Goal: Information Seeking & Learning: Learn about a topic

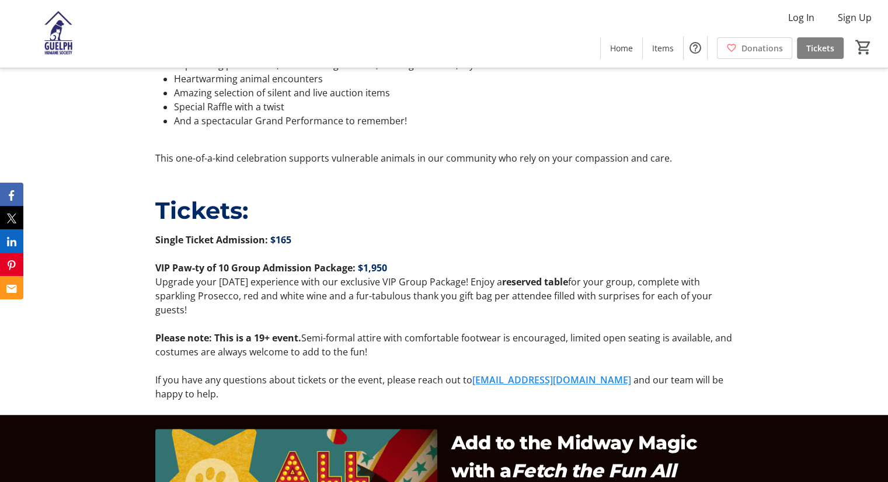
scroll to position [642, 0]
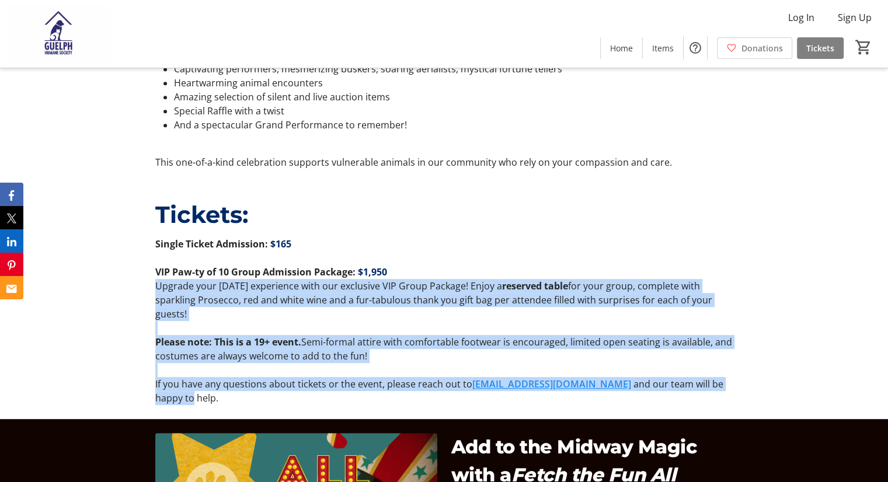
drag, startPoint x: 158, startPoint y: 283, endPoint x: 762, endPoint y: 380, distance: 612.5
click at [762, 380] on div "Tickets: Single Ticket Admission: $165 VIP Paw-ty of 10 Group Admission Package…" at bounding box center [444, 301] width 888 height 236
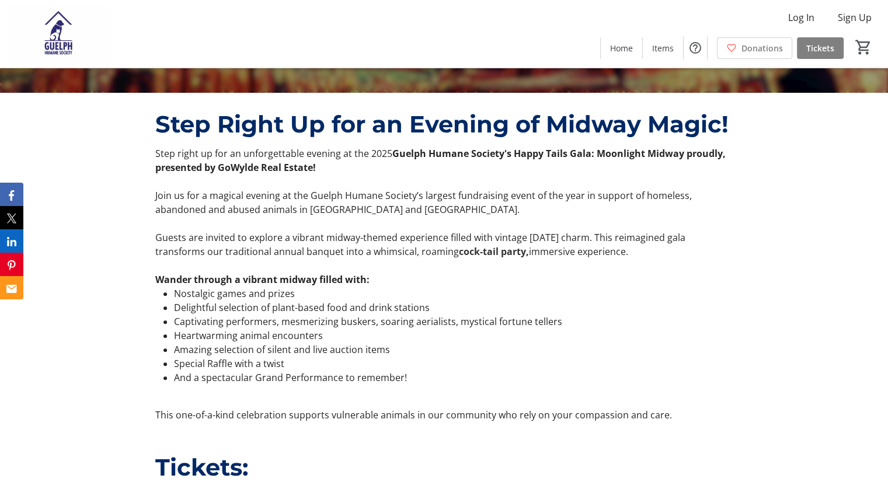
scroll to position [409, 0]
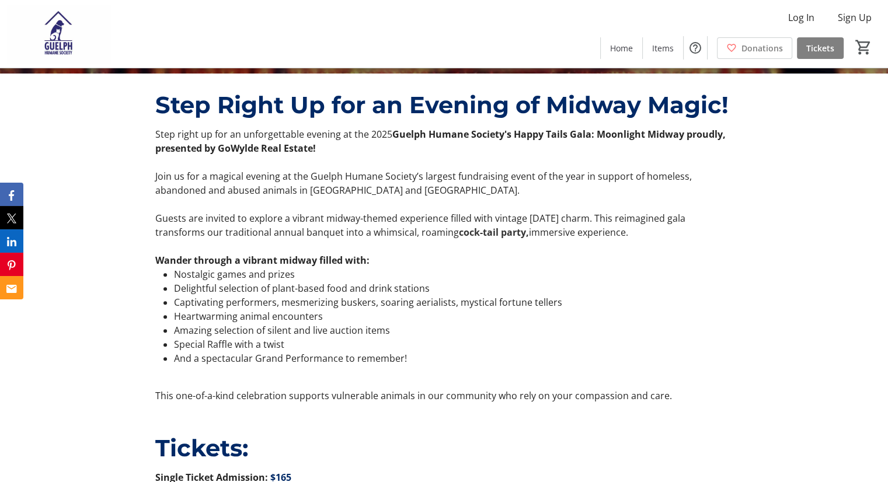
drag, startPoint x: 453, startPoint y: 236, endPoint x: 497, endPoint y: 234, distance: 44.4
click at [497, 234] on p "Guests are invited to explore a vibrant midway-themed experience filled with vi…" at bounding box center [444, 225] width 578 height 28
click at [625, 214] on p "Guests are invited to explore a vibrant midway-themed experience filled with vi…" at bounding box center [444, 225] width 578 height 28
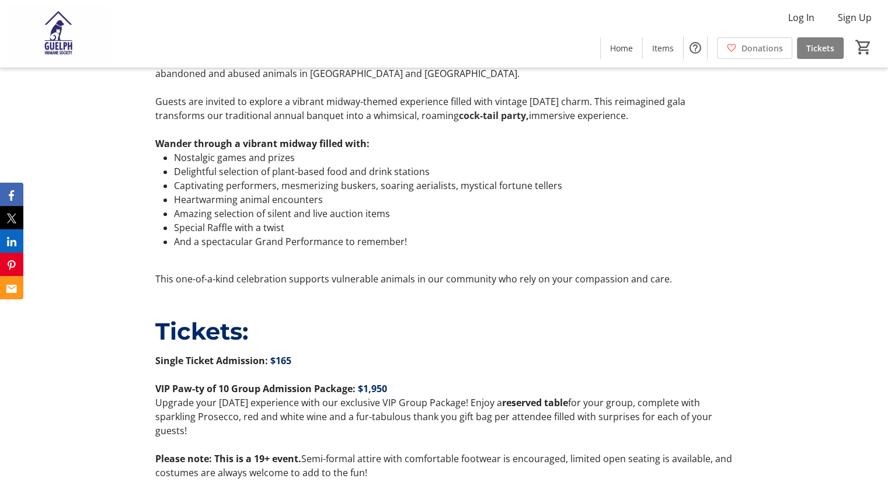
scroll to position [467, 0]
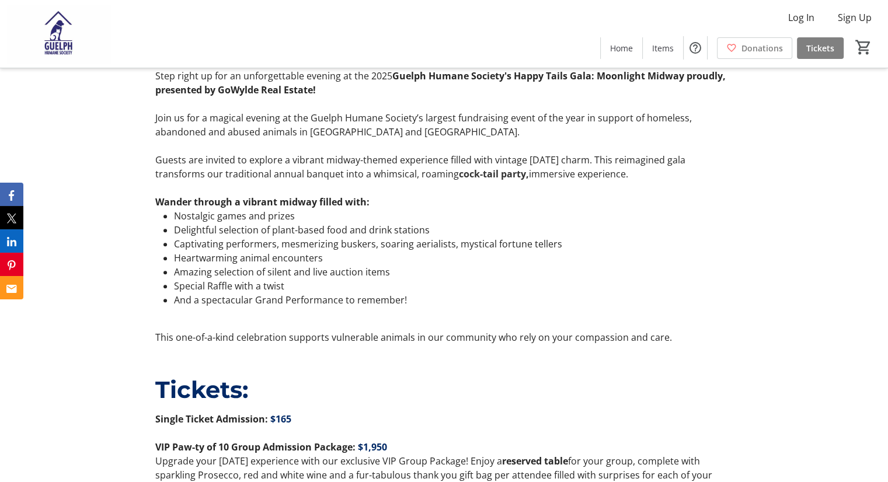
drag, startPoint x: 525, startPoint y: 172, endPoint x: 453, endPoint y: 171, distance: 72.4
click at [453, 171] on p "Guests are invited to explore a vibrant midway-themed experience filled with vi…" at bounding box center [444, 167] width 578 height 28
click at [531, 211] on li "Nostalgic games and prizes" at bounding box center [453, 216] width 559 height 14
click at [488, 135] on p "Join us for a magical evening at the Guelph Humane Society’s largest fundraisin…" at bounding box center [444, 125] width 578 height 28
drag, startPoint x: 497, startPoint y: 171, endPoint x: 452, endPoint y: 169, distance: 44.4
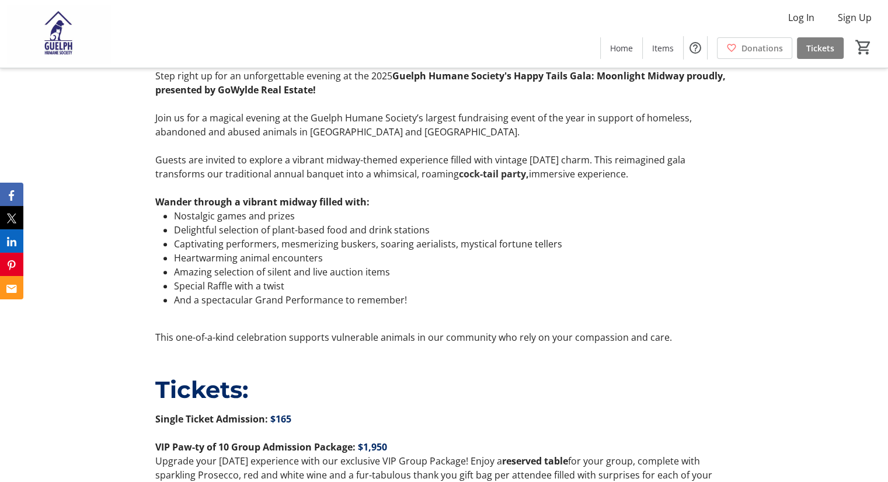
click at [452, 169] on p "Guests are invited to explore a vibrant midway-themed experience filled with vi…" at bounding box center [444, 167] width 578 height 28
copy p "cock-tail"
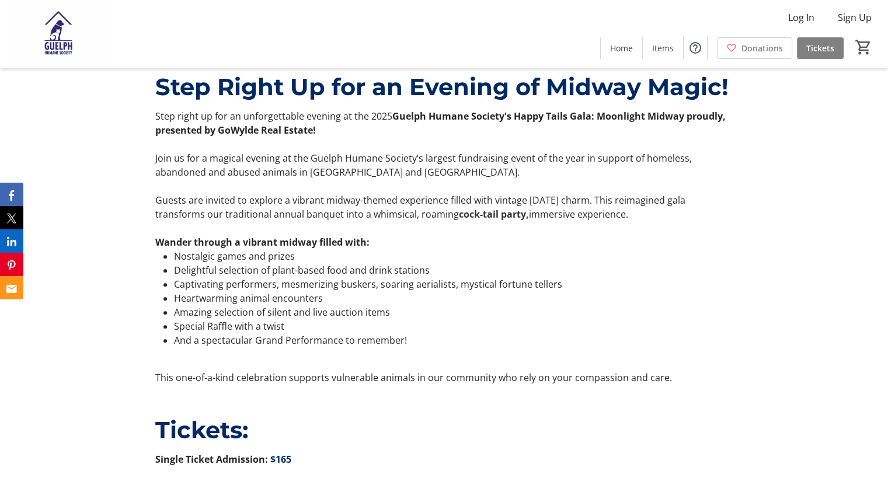
scroll to position [409, 0]
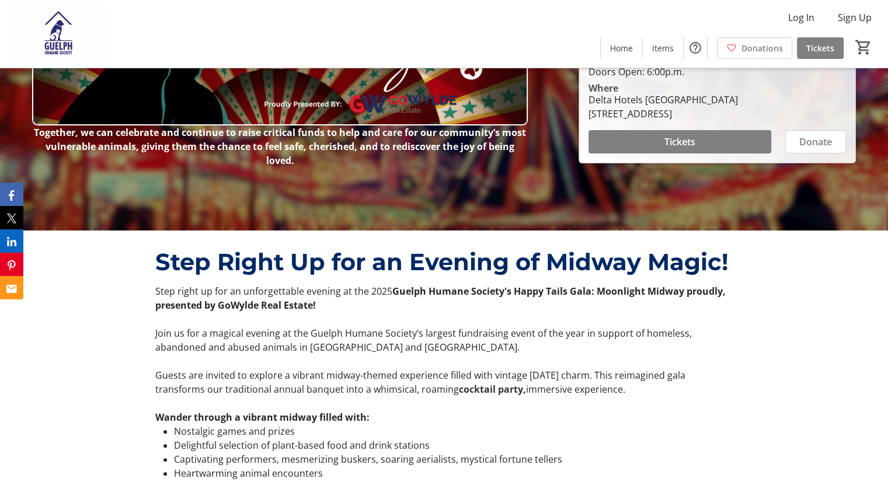
scroll to position [467, 0]
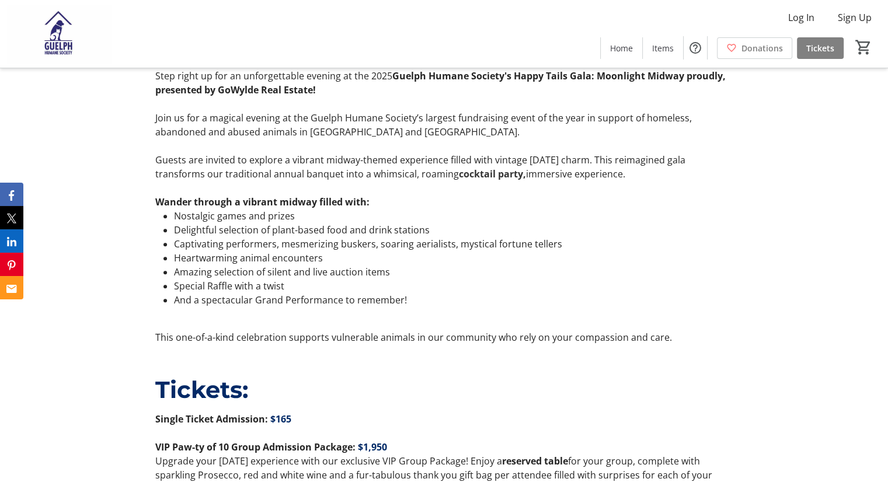
drag, startPoint x: 448, startPoint y: 172, endPoint x: 544, endPoint y: 183, distance: 96.9
click at [544, 183] on div "Step right up for an unforgettable evening at the 2025 Guelph Humane Society's …" at bounding box center [444, 207] width 578 height 276
click at [542, 195] on p "Wander through a vibrant midway filled with:" at bounding box center [444, 202] width 578 height 14
drag, startPoint x: 527, startPoint y: 171, endPoint x: 466, endPoint y: 171, distance: 60.7
click at [466, 171] on p "Guests are invited to explore a vibrant midway-themed experience filled with vi…" at bounding box center [444, 167] width 578 height 28
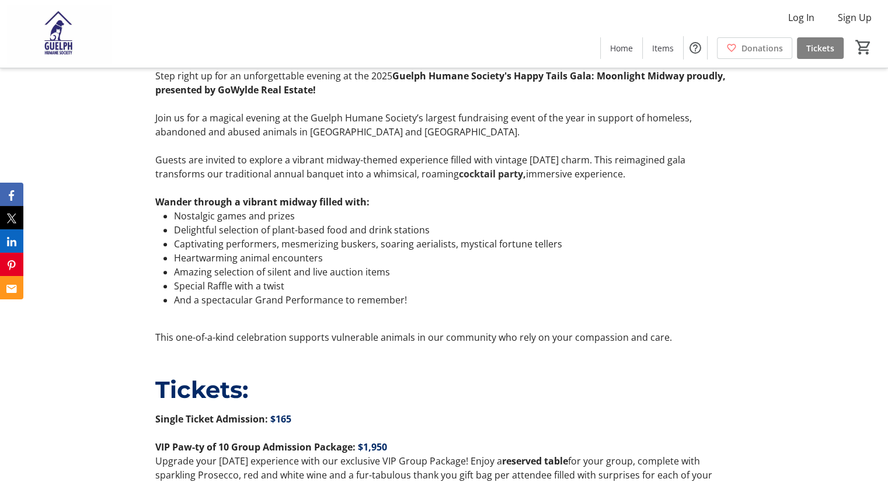
click at [462, 173] on strong "cocktail party," at bounding box center [492, 174] width 67 height 13
drag, startPoint x: 444, startPoint y: 173, endPoint x: 524, endPoint y: 174, distance: 80.0
click at [524, 174] on p "Guests are invited to explore a vibrant midway-themed experience filled with vi…" at bounding box center [444, 167] width 578 height 28
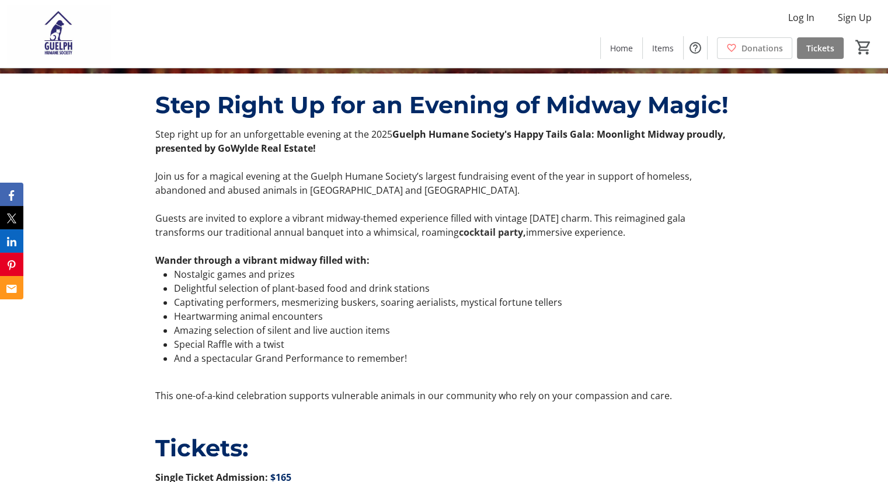
drag, startPoint x: 259, startPoint y: 239, endPoint x: 584, endPoint y: 246, distance: 324.7
click at [584, 246] on p at bounding box center [444, 246] width 578 height 14
click at [585, 252] on p at bounding box center [444, 246] width 578 height 14
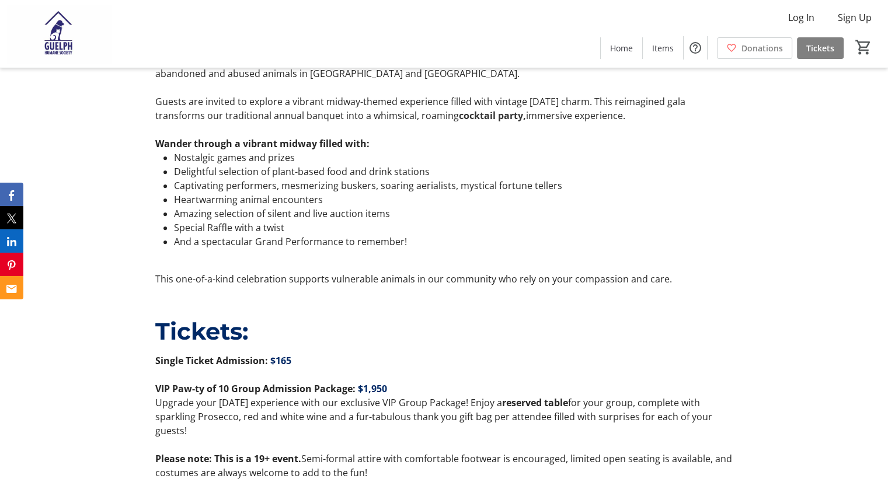
drag, startPoint x: 518, startPoint y: 114, endPoint x: 452, endPoint y: 120, distance: 65.6
click at [452, 120] on p "Guests are invited to explore a vibrant midway-themed experience filled with vi…" at bounding box center [444, 109] width 578 height 28
click at [460, 179] on li "Captivating performers, mesmerizing buskers, soaring aerialists, mystical fortu…" at bounding box center [453, 186] width 559 height 14
drag, startPoint x: 414, startPoint y: 115, endPoint x: 459, endPoint y: 120, distance: 45.2
click at [459, 120] on p "Guests are invited to explore a vibrant midway-themed experience filled with vi…" at bounding box center [444, 109] width 578 height 28
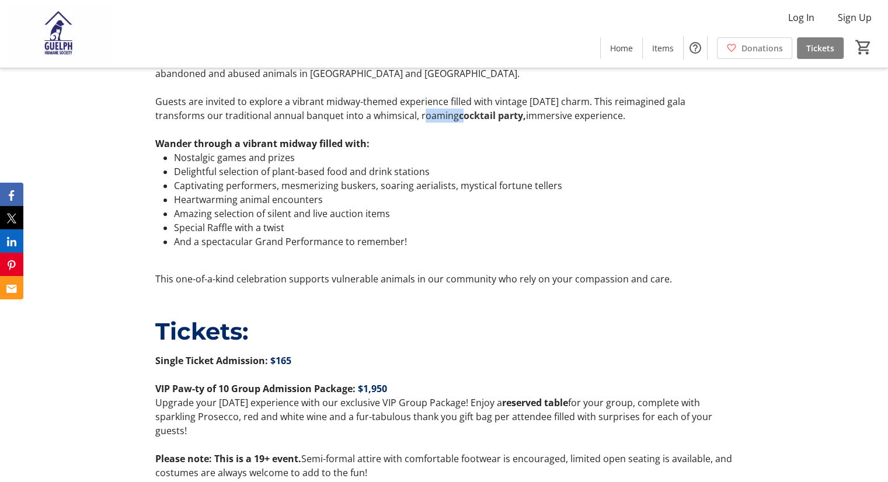
click at [459, 120] on strong "cocktail party," at bounding box center [492, 115] width 67 height 13
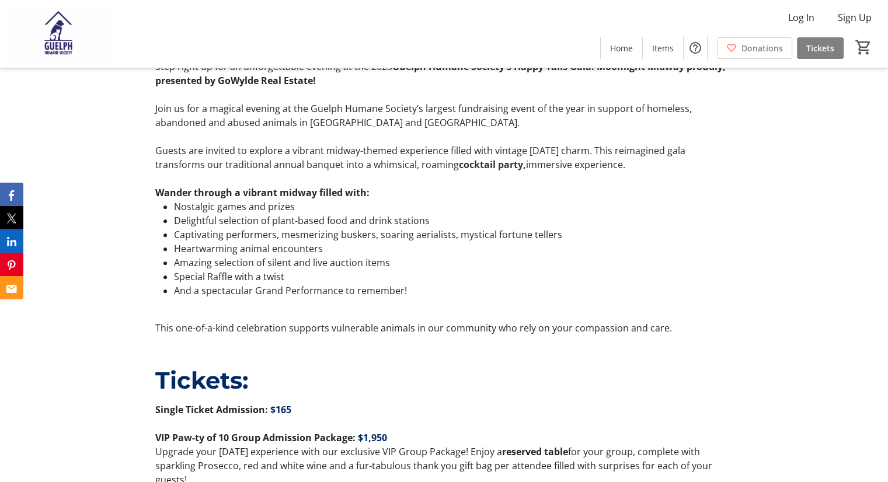
scroll to position [467, 0]
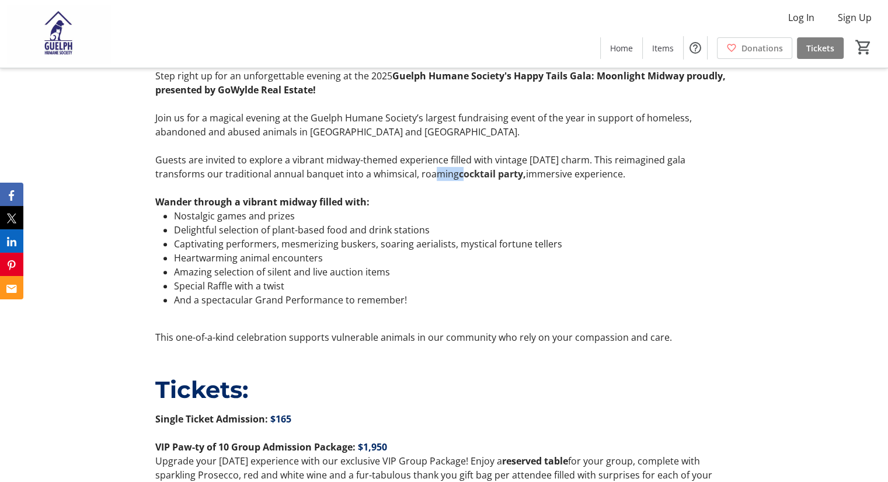
drag, startPoint x: 419, startPoint y: 176, endPoint x: 462, endPoint y: 178, distance: 43.3
click at [462, 178] on p "Guests are invited to explore a vibrant midway-themed experience filled with vi…" at bounding box center [444, 167] width 578 height 28
click at [462, 178] on strong "cocktail party," at bounding box center [492, 174] width 67 height 13
drag, startPoint x: 412, startPoint y: 173, endPoint x: 451, endPoint y: 173, distance: 39.1
click at [451, 173] on p "Guests are invited to explore a vibrant midway-themed experience filled with vi…" at bounding box center [444, 167] width 578 height 28
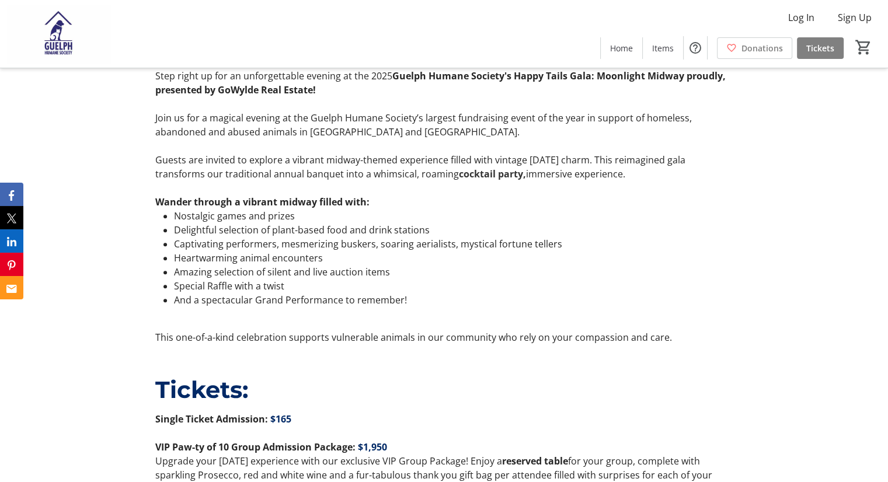
click at [451, 173] on p "Guests are invited to explore a vibrant midway-themed experience filled with vi…" at bounding box center [444, 167] width 578 height 28
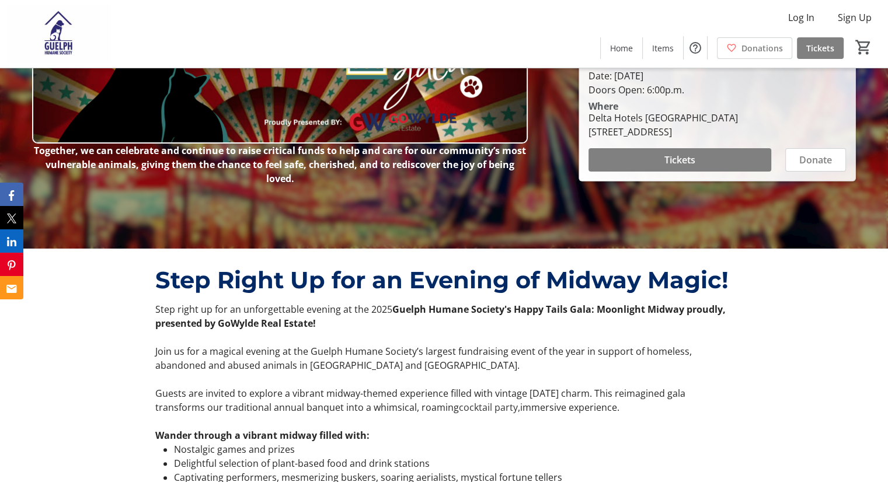
scroll to position [409, 0]
